Goal: Task Accomplishment & Management: Use online tool/utility

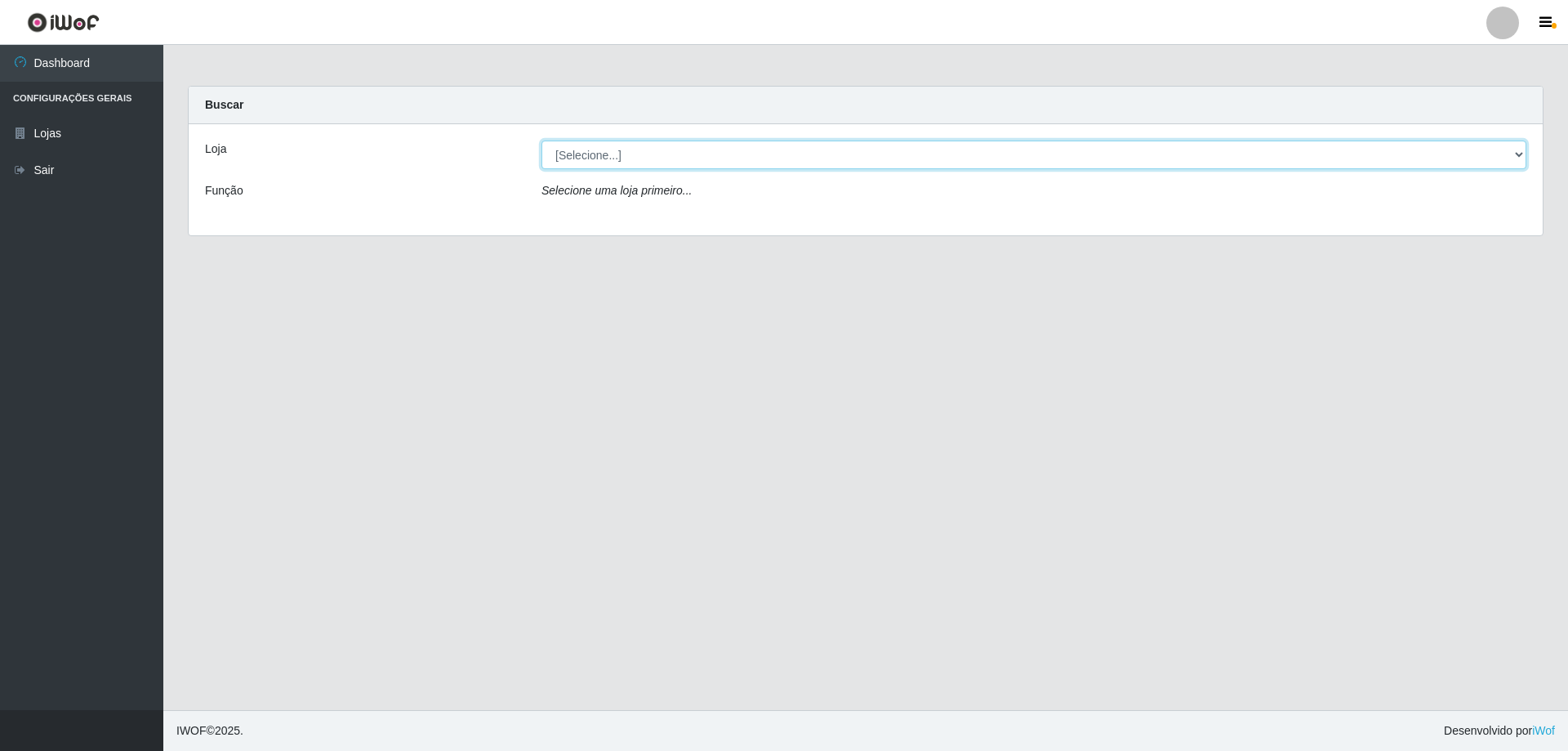
click at [662, 161] on select "[Selecione...] SuperShow Bis - Avenida 6 SuperShow [GEOGRAPHIC_DATA]" at bounding box center [1034, 154] width 984 height 28
select select "60"
click at [542, 141] on select "[Selecione...] SuperShow Bis - Avenida 6 SuperShow [GEOGRAPHIC_DATA]" at bounding box center [1034, 154] width 984 height 28
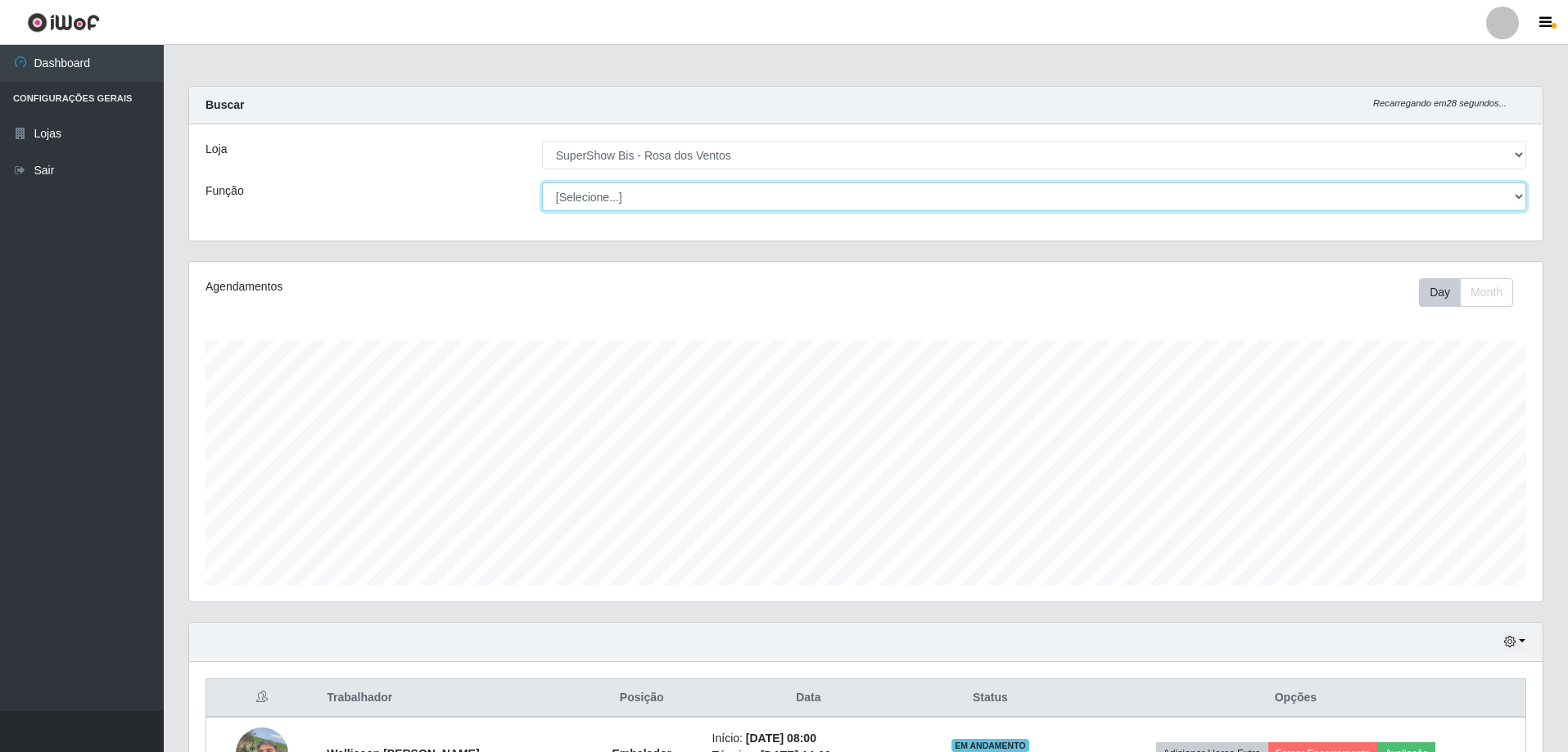
click at [647, 199] on select "[Selecione...] ASG ASG + ASG ++ Auxiliar de Cozinha Balconista de Açougue Balco…" at bounding box center [1034, 197] width 984 height 28
select select "1"
click at [542, 183] on select "[Selecione...] ASG ASG + ASG ++ Auxiliar de Cozinha Balconista de Açougue Balco…" at bounding box center [1034, 197] width 984 height 28
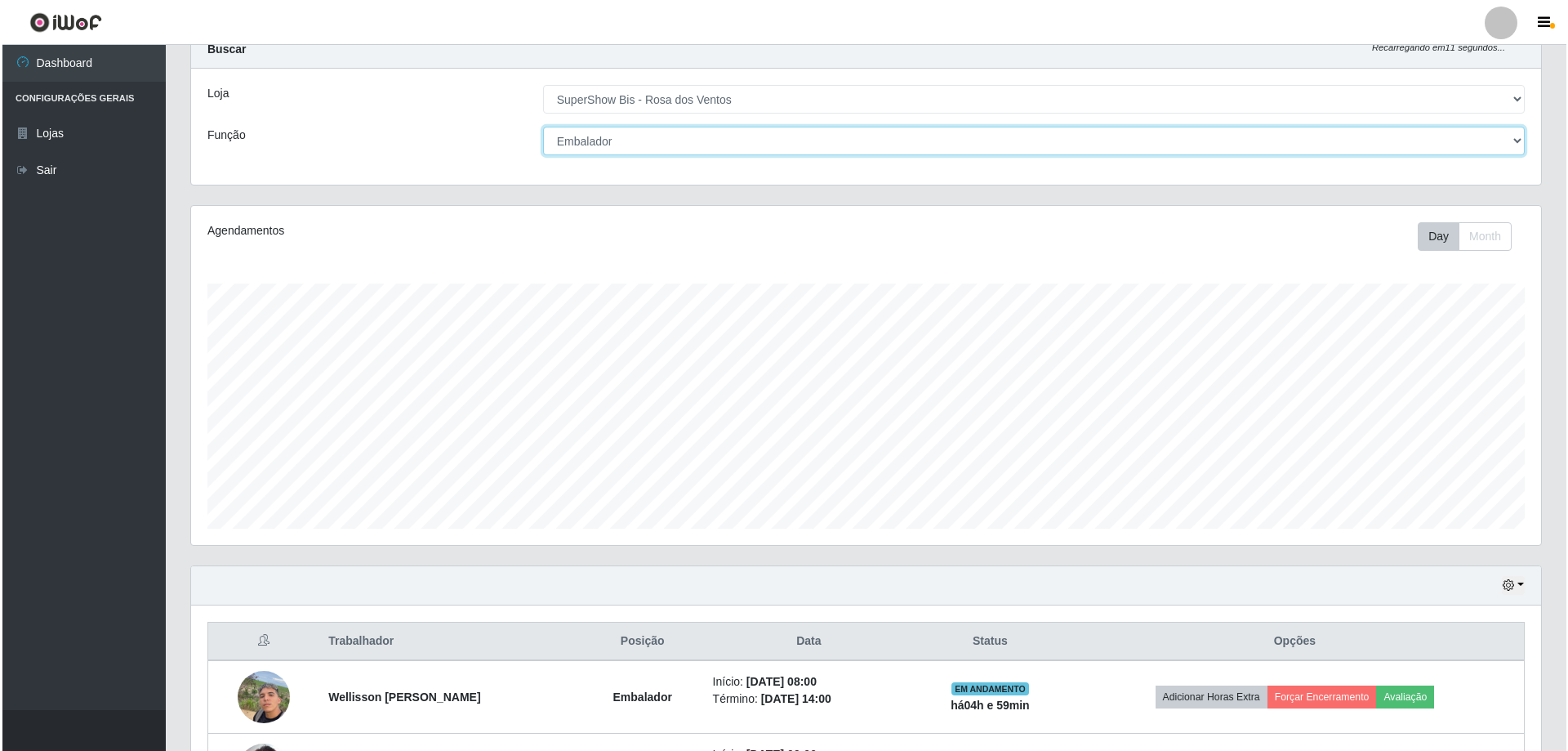
scroll to position [188, 0]
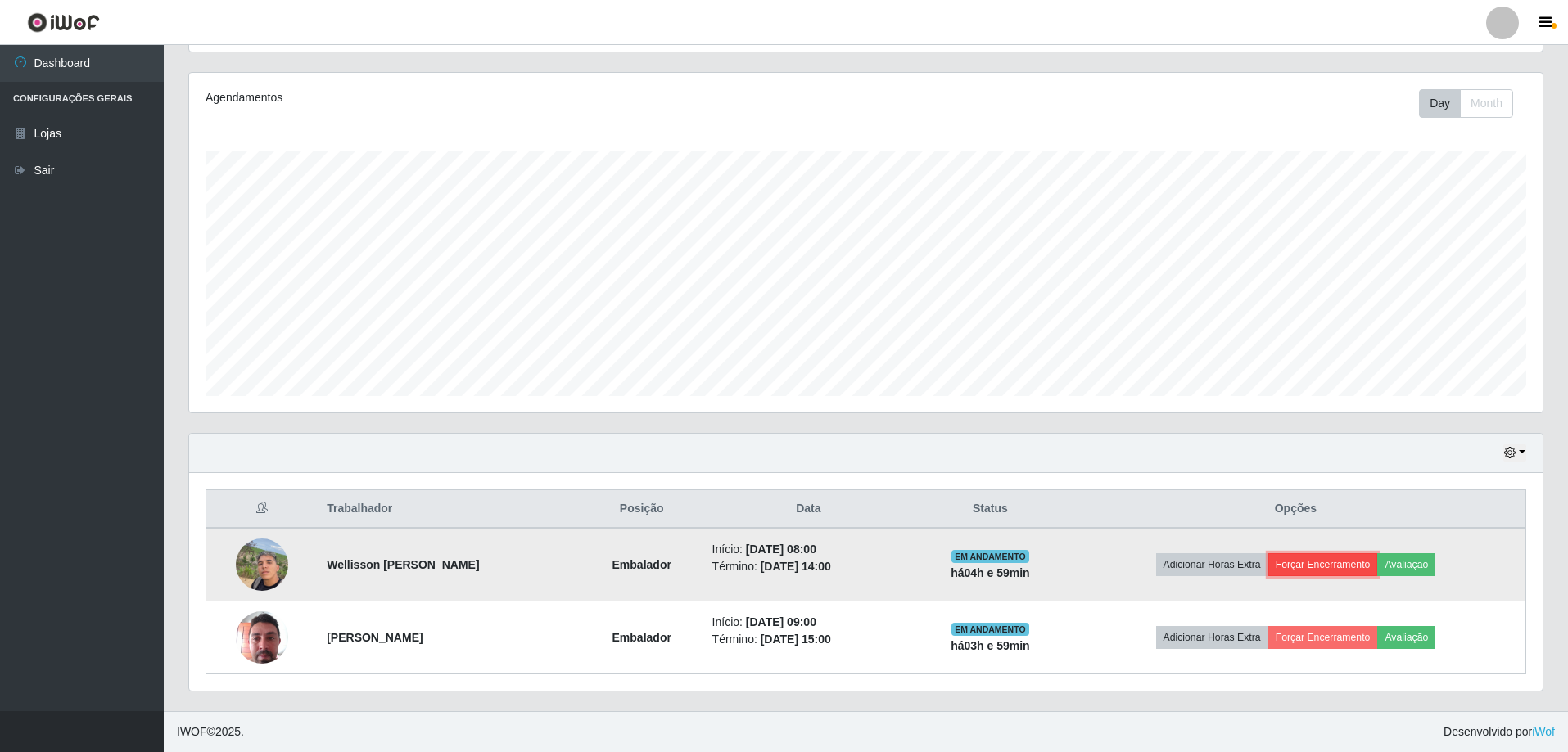
click at [1322, 564] on button "Forçar Encerramento" at bounding box center [1323, 565] width 110 height 23
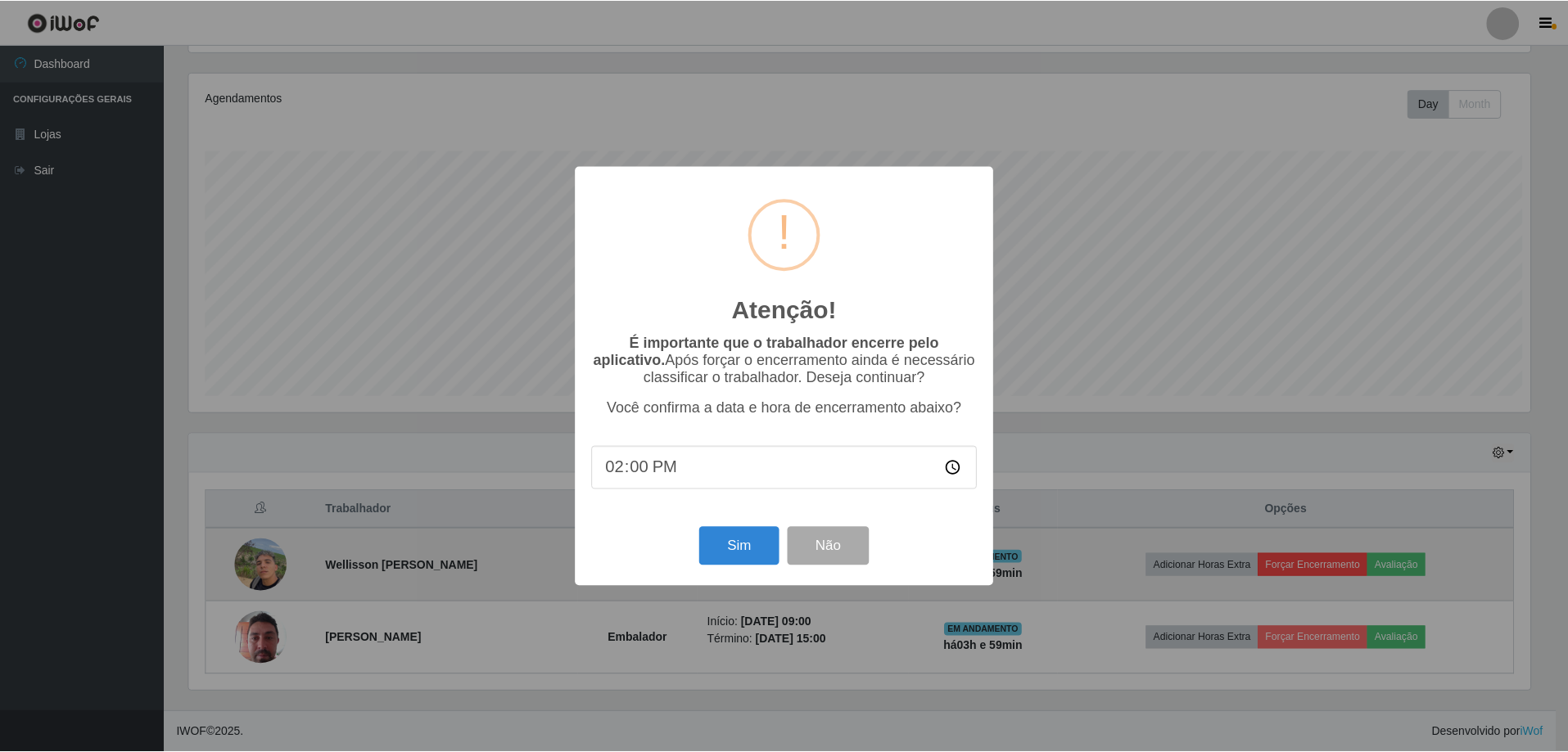
scroll to position [340, 1345]
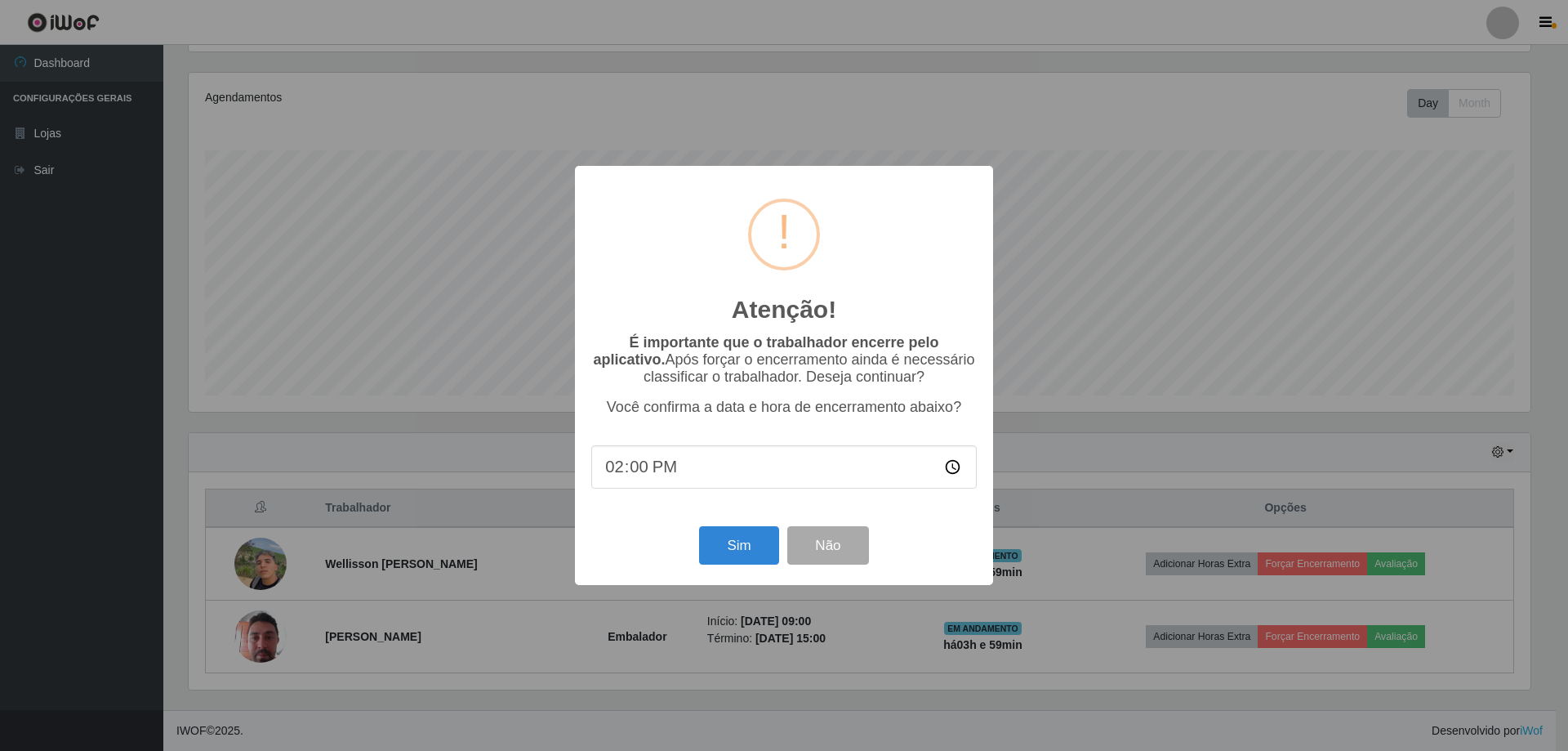
click at [624, 476] on input "14:00" at bounding box center [784, 466] width 385 height 44
click at [618, 475] on input "14:00" at bounding box center [784, 466] width 385 height 44
type input "13:00"
click at [722, 538] on button "Sim" at bounding box center [739, 546] width 80 height 39
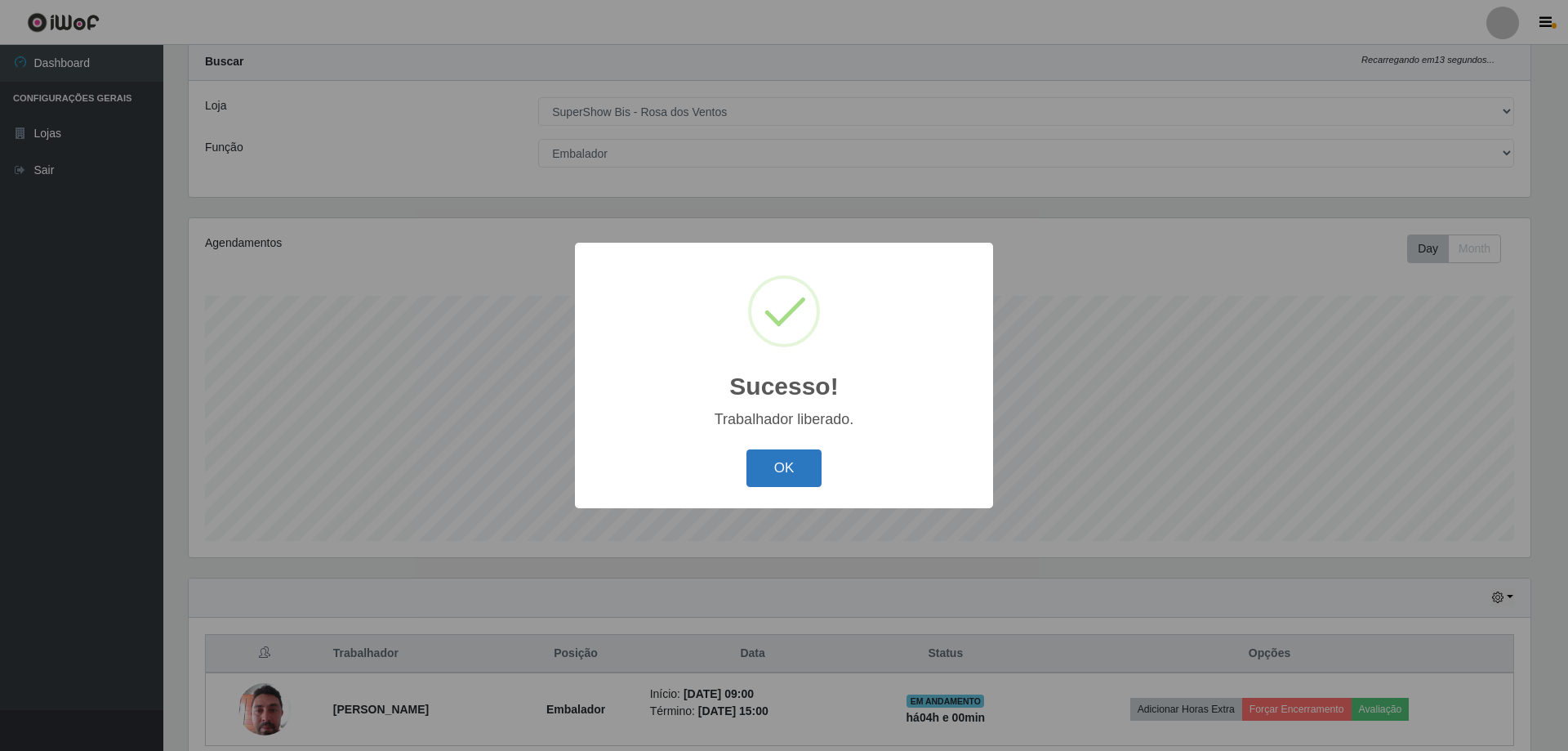
click at [769, 468] on button "OK" at bounding box center [784, 469] width 76 height 39
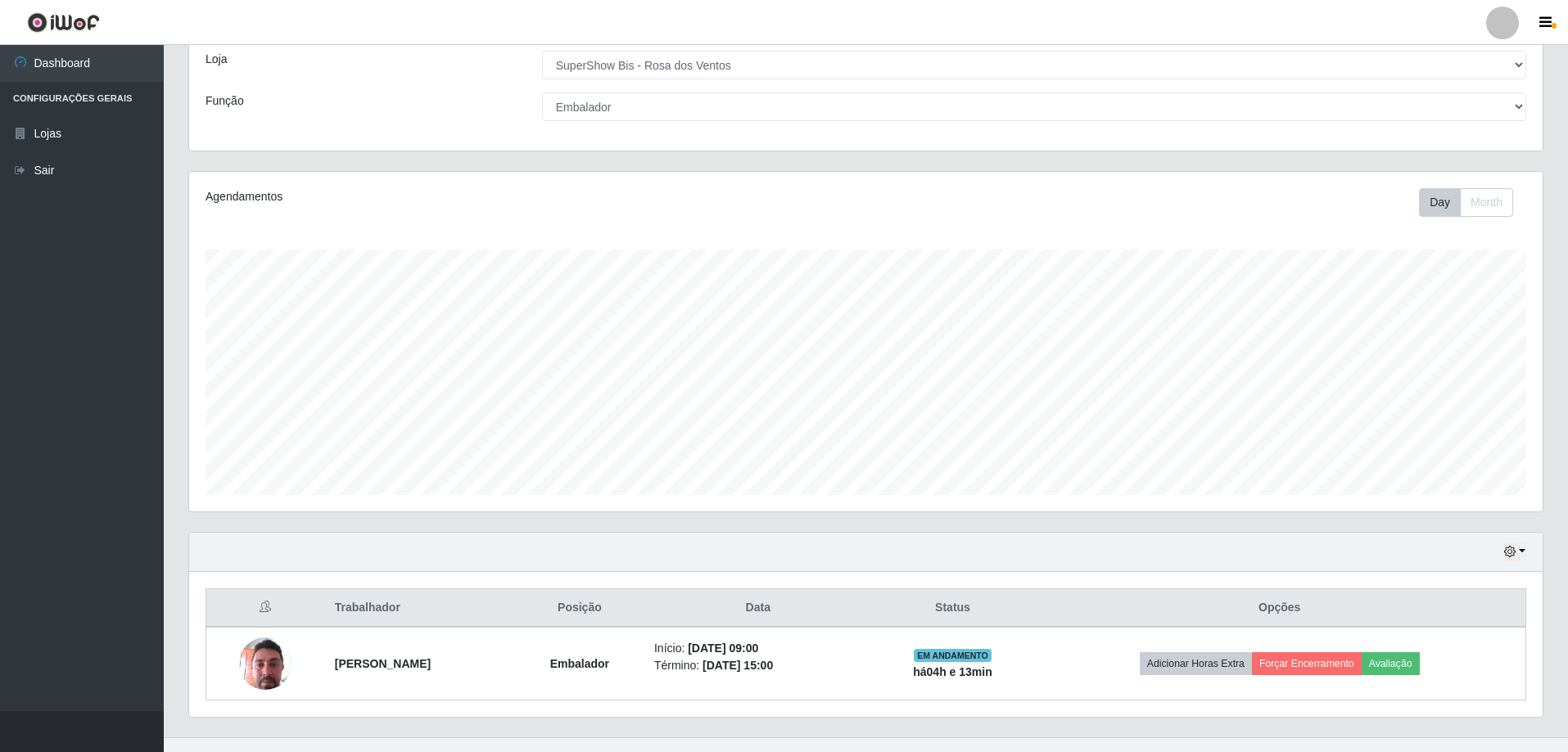
scroll to position [116, 0]
